Goal: Information Seeking & Learning: Learn about a topic

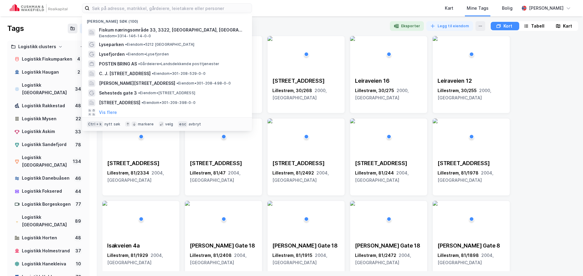
click at [195, 5] on input at bounding box center [171, 8] width 162 height 9
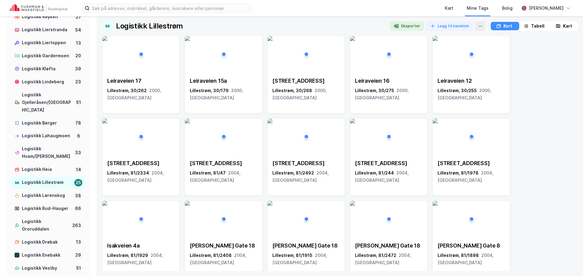
click at [37, 8] on img at bounding box center [39, 8] width 58 height 8
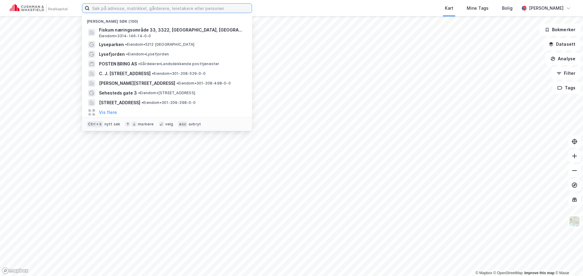
click at [153, 8] on input at bounding box center [171, 8] width 162 height 9
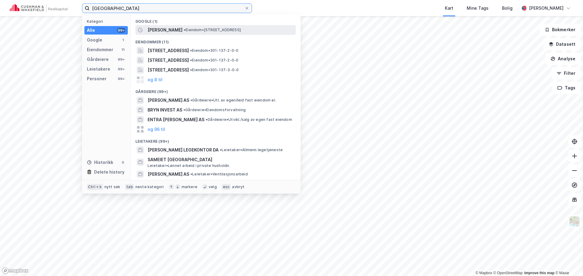
type input "[GEOGRAPHIC_DATA]"
click at [189, 26] on div "Bryn Senter • Eiendom • [STREET_ADDRESS]" at bounding box center [221, 29] width 147 height 7
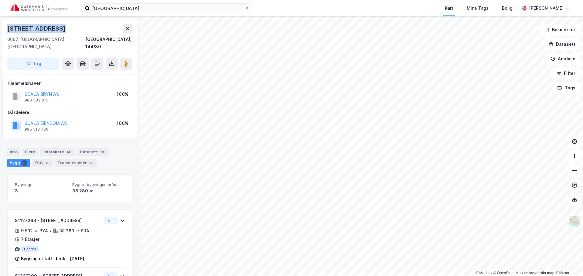
drag, startPoint x: 36, startPoint y: 27, endPoint x: 0, endPoint y: 25, distance: 35.8
click at [0, 25] on div "[STREET_ADDRESS], 144/30 Tag [GEOGRAPHIC_DATA] AS 980 583 015 100% Gårdeiere SC…" at bounding box center [70, 146] width 140 height 260
copy div "[STREET_ADDRESS]"
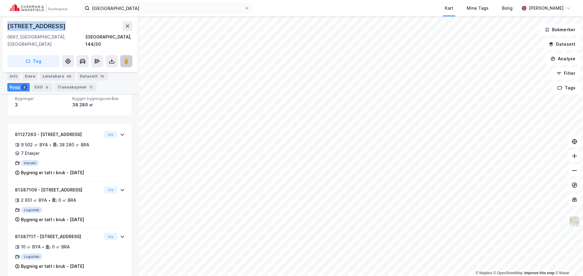
scroll to position [87, 0]
click at [131, 58] on button at bounding box center [126, 61] width 12 height 12
